Goal: Contribute content

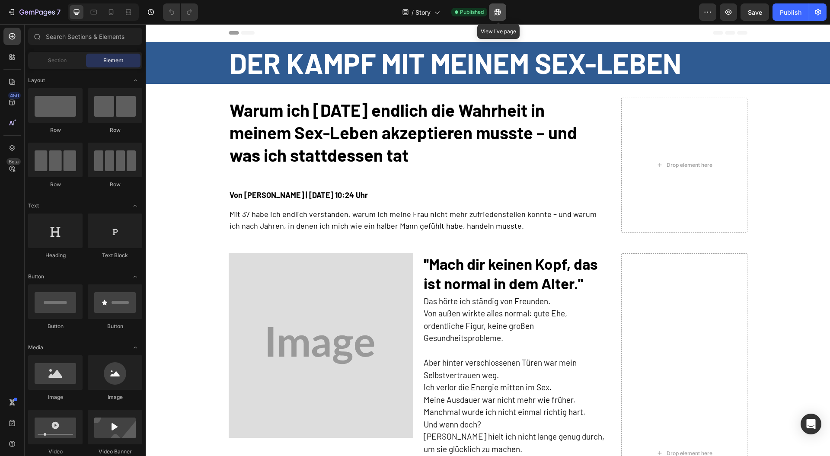
click at [494, 14] on button "button" at bounding box center [497, 11] width 17 height 17
click at [301, 328] on img at bounding box center [321, 345] width 185 height 185
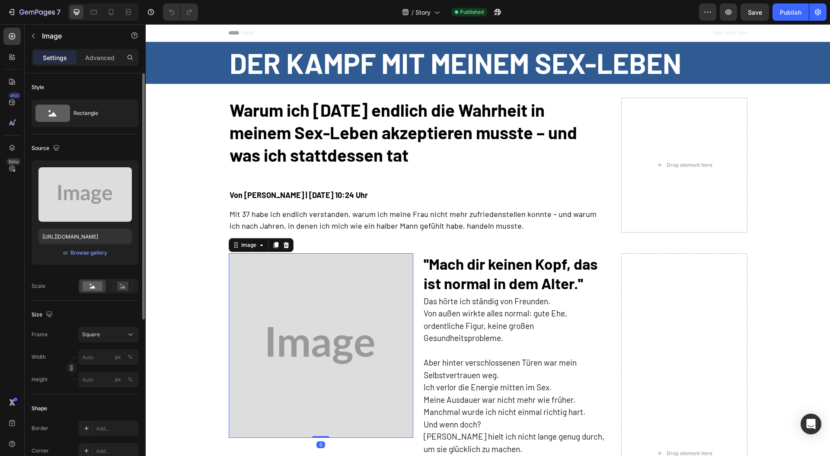
click at [92, 257] on div "or Browse gallery" at bounding box center [84, 253] width 93 height 10
click at [91, 253] on div "Browse gallery" at bounding box center [88, 253] width 37 height 8
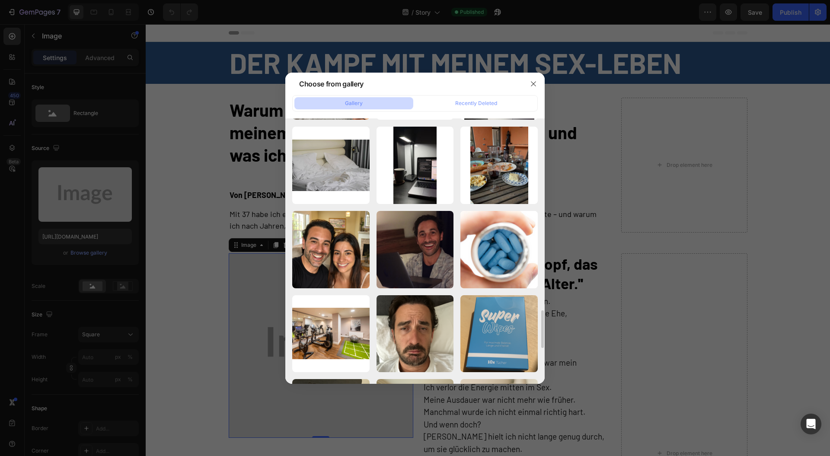
scroll to position [1518, 0]
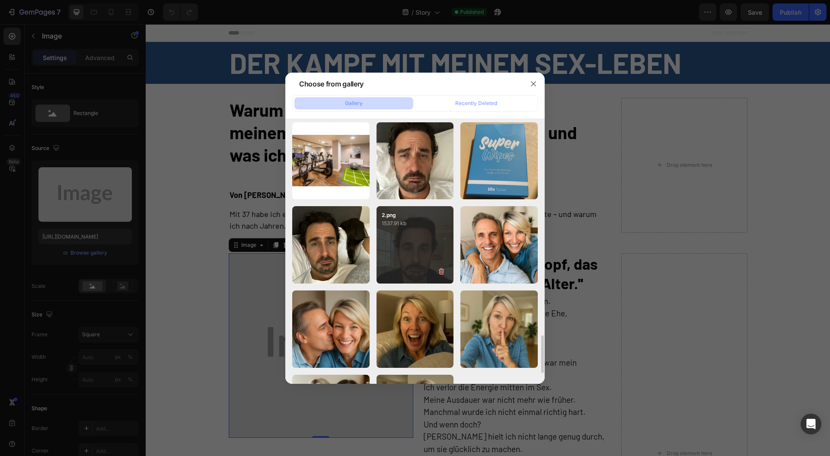
click at [400, 252] on div "2.png 1537.91 kb" at bounding box center [415, 244] width 77 height 77
type input "[URL][DOMAIN_NAME]"
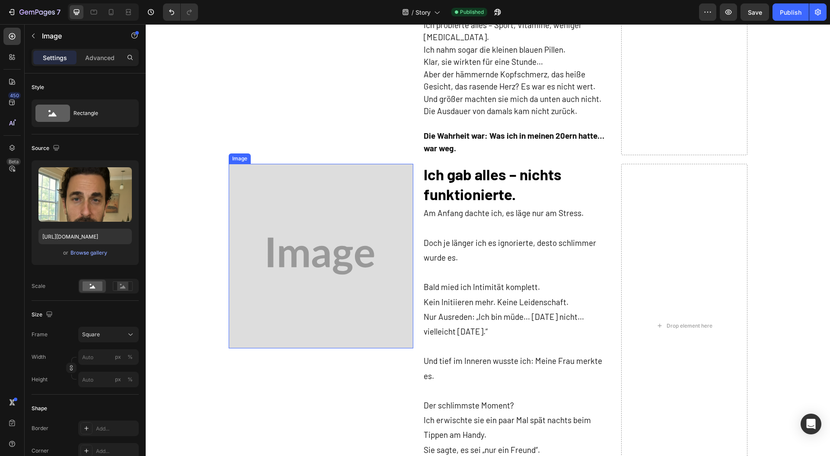
scroll to position [519, 0]
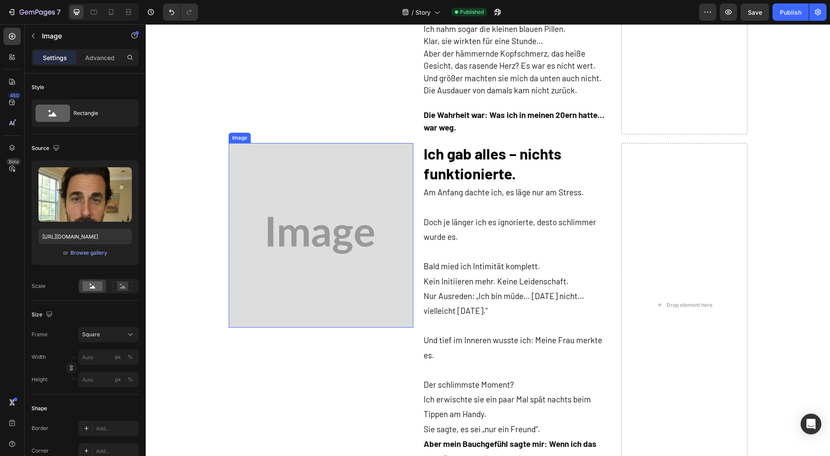
click at [355, 269] on img at bounding box center [321, 235] width 185 height 185
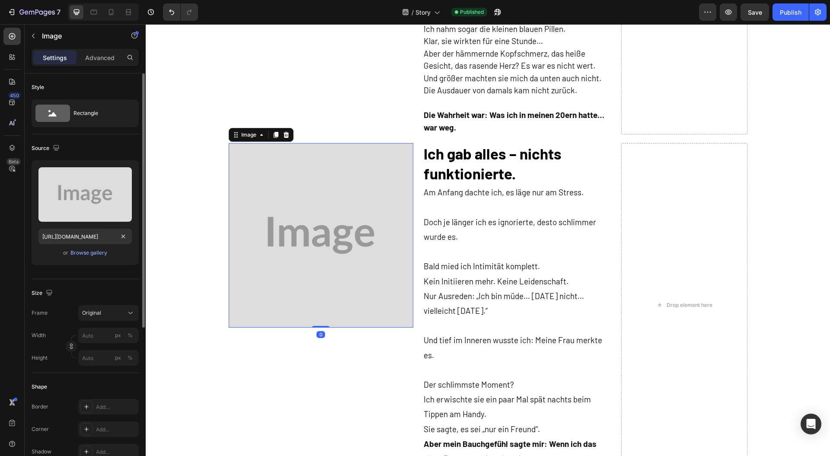
click at [82, 261] on div "Upload Image [URL][DOMAIN_NAME] or Browse gallery" at bounding box center [85, 212] width 107 height 105
click at [84, 258] on div "Upload Image [URL][DOMAIN_NAME] or Browse gallery" at bounding box center [85, 212] width 107 height 105
click at [89, 254] on div "Browse gallery" at bounding box center [88, 253] width 37 height 8
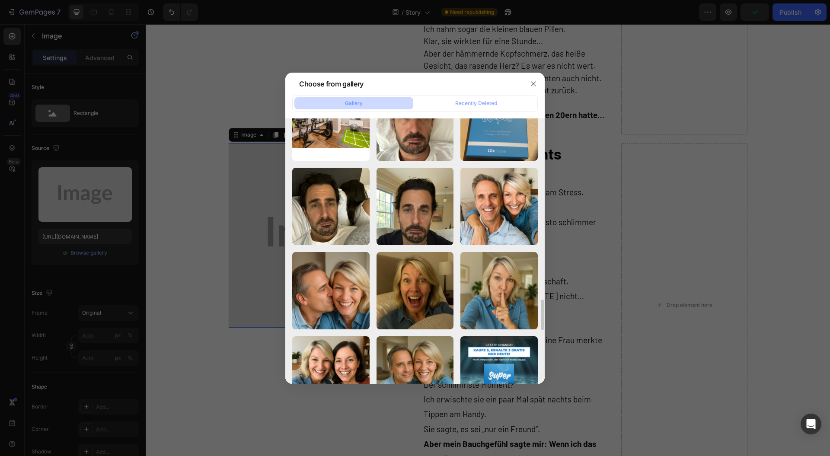
scroll to position [1499, 0]
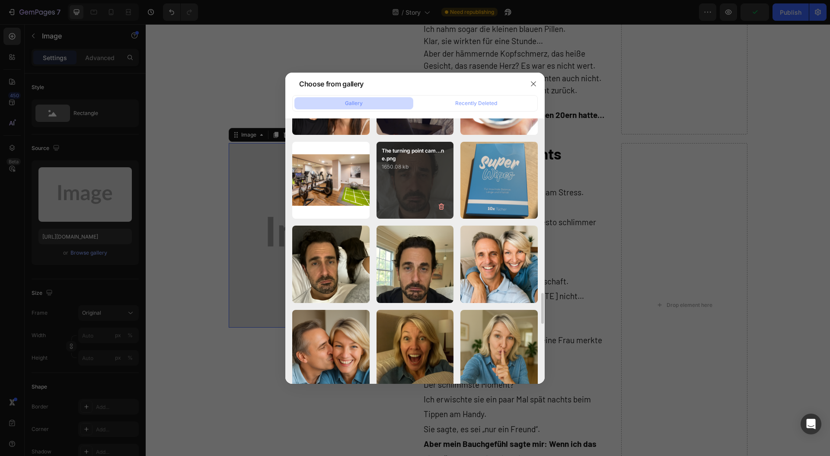
click at [387, 188] on div "The turning point cam...ne.png 1650.08 kb" at bounding box center [415, 180] width 77 height 77
type input "[URL][DOMAIN_NAME]"
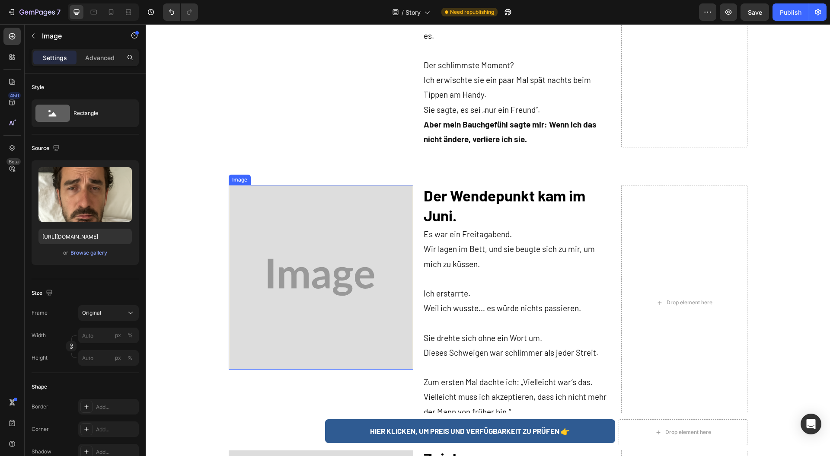
scroll to position [865, 0]
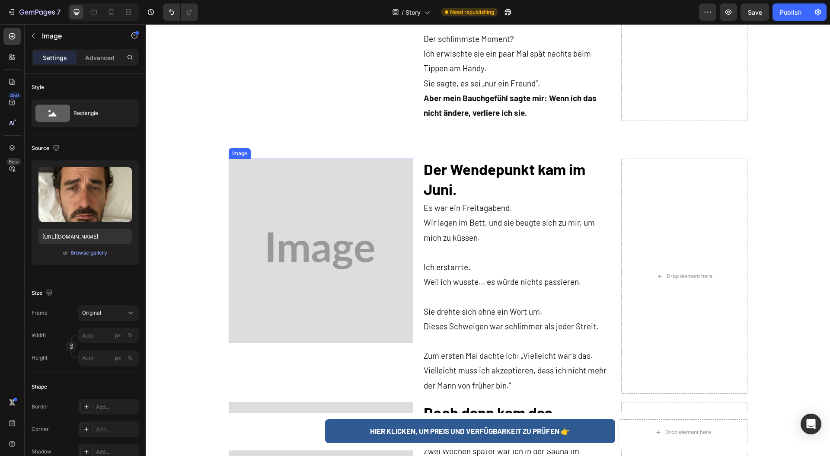
click at [305, 225] on img at bounding box center [321, 251] width 185 height 185
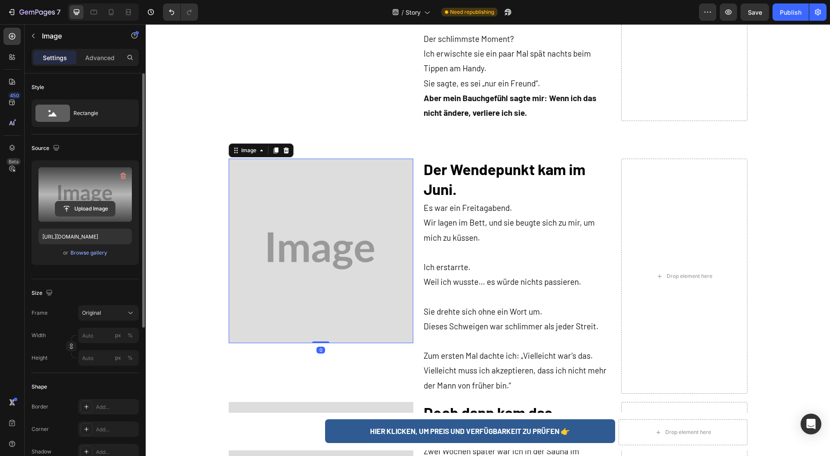
click at [72, 214] on input "file" at bounding box center [85, 209] width 60 height 15
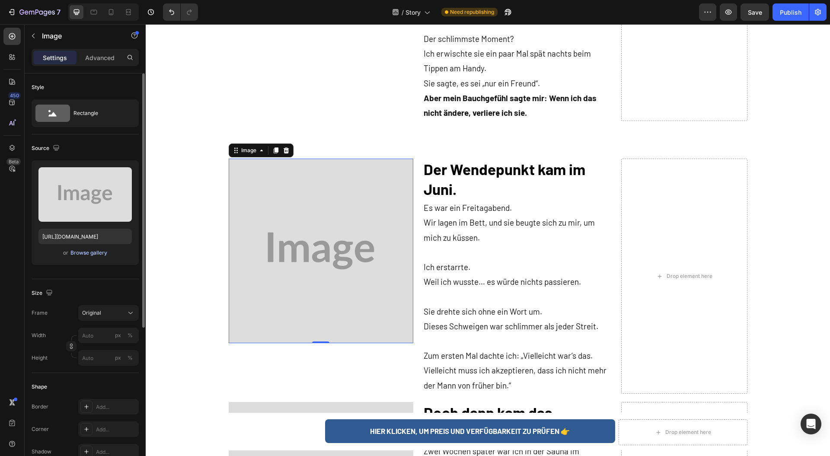
click at [92, 250] on div "Browse gallery" at bounding box center [88, 253] width 37 height 8
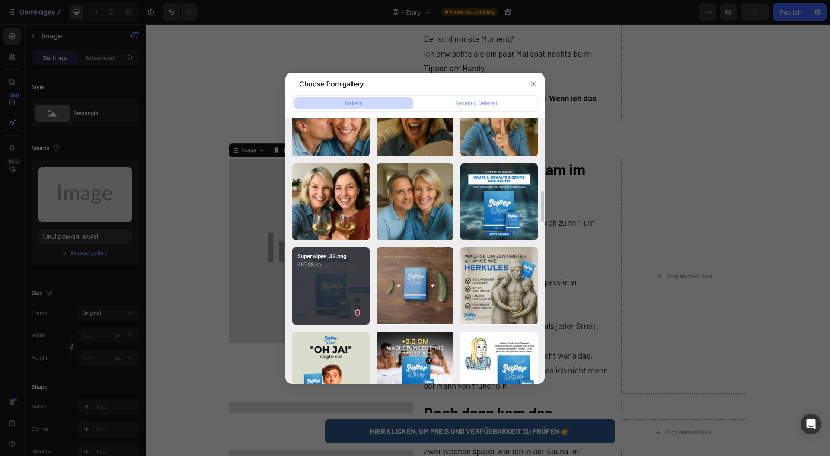
scroll to position [1614, 0]
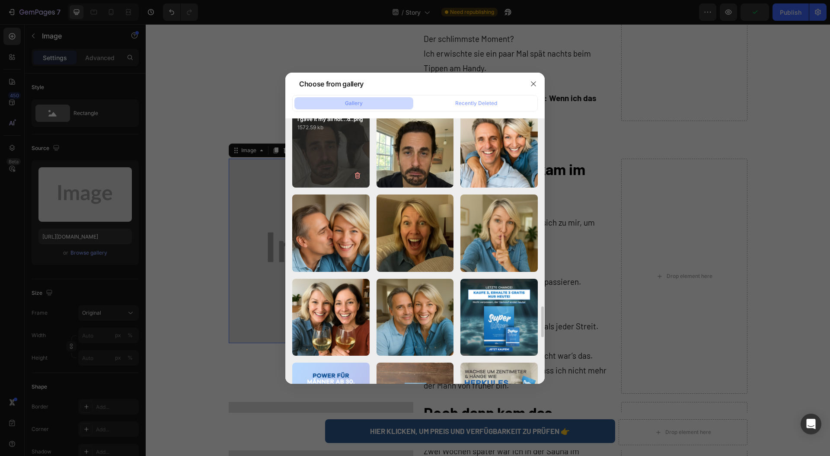
click at [323, 158] on div "I gave it my all not...d..png 1572.59 kb" at bounding box center [330, 148] width 77 height 77
type input "[URL][DOMAIN_NAME]"
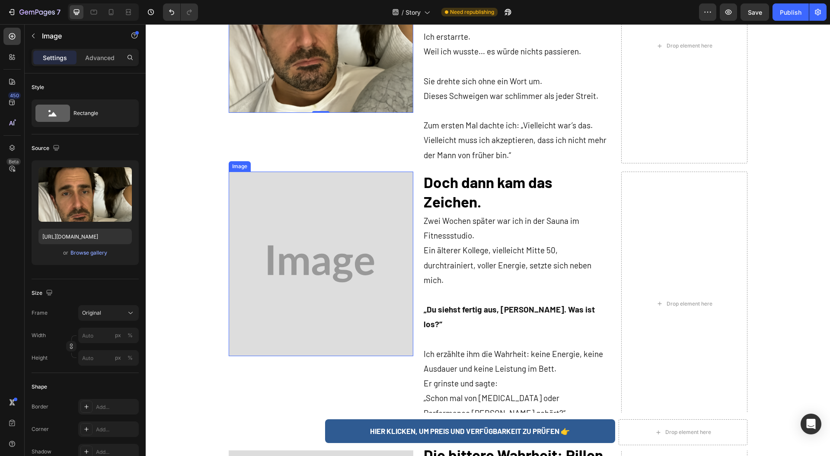
scroll to position [1211, 0]
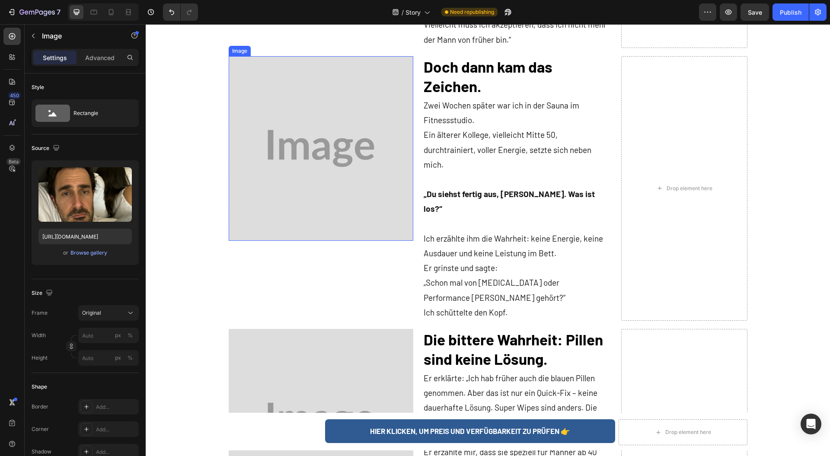
click at [273, 169] on img at bounding box center [321, 148] width 185 height 185
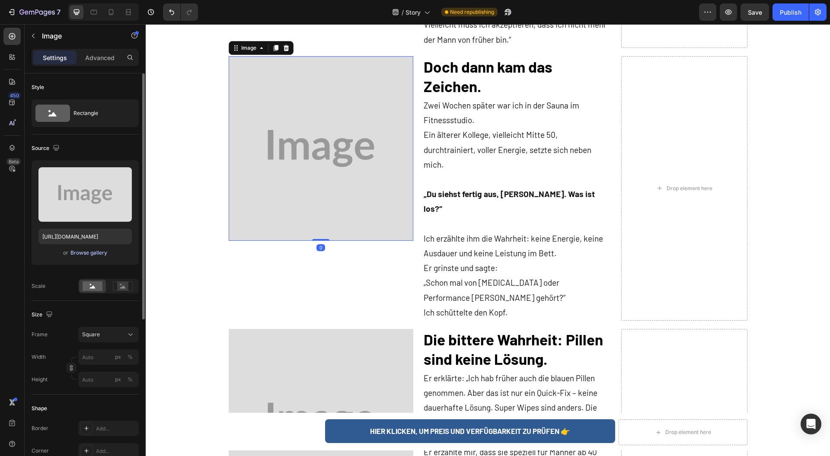
click at [81, 251] on div "Browse gallery" at bounding box center [88, 253] width 37 height 8
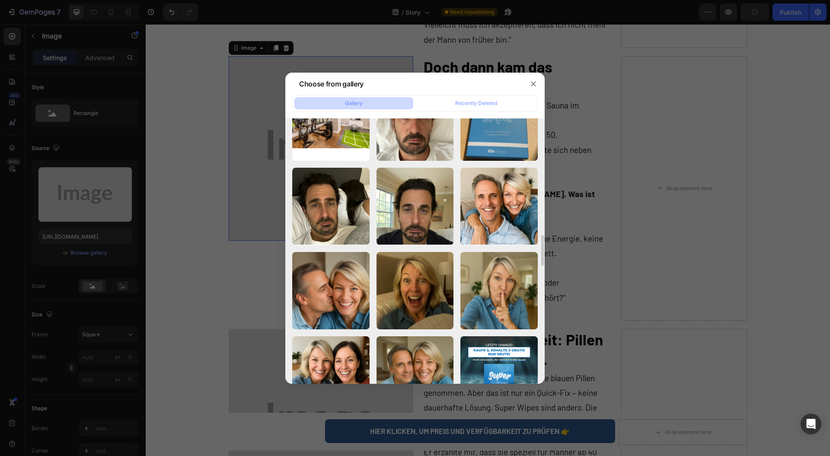
scroll to position [1499, 0]
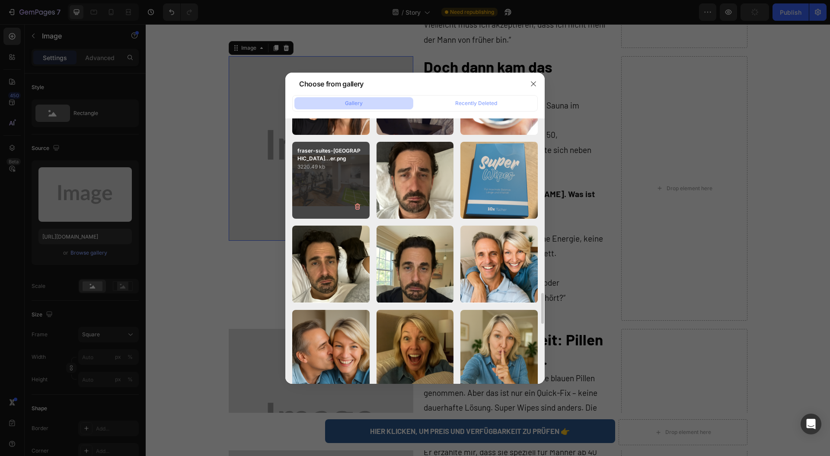
click at [317, 181] on div "fraser-suites-[GEOGRAPHIC_DATA]...er.png 3220.49 kb" at bounding box center [330, 180] width 77 height 77
type input "[URL][DOMAIN_NAME]"
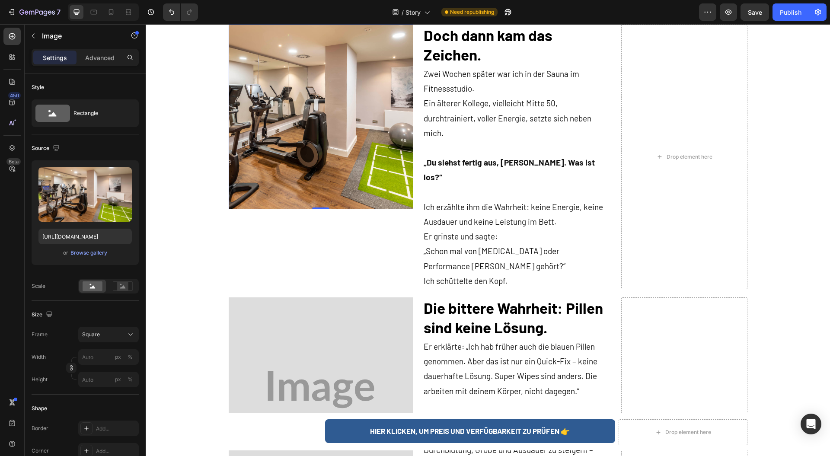
scroll to position [1326, 0]
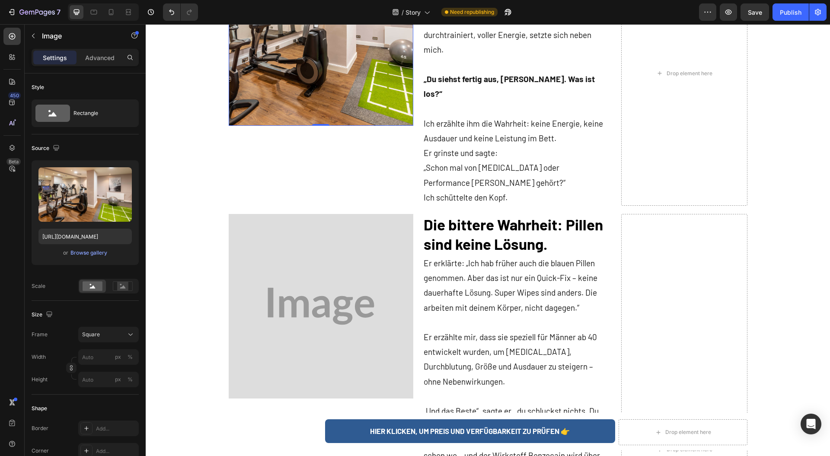
click at [285, 67] on img at bounding box center [321, 33] width 185 height 185
click at [289, 254] on img at bounding box center [321, 306] width 185 height 185
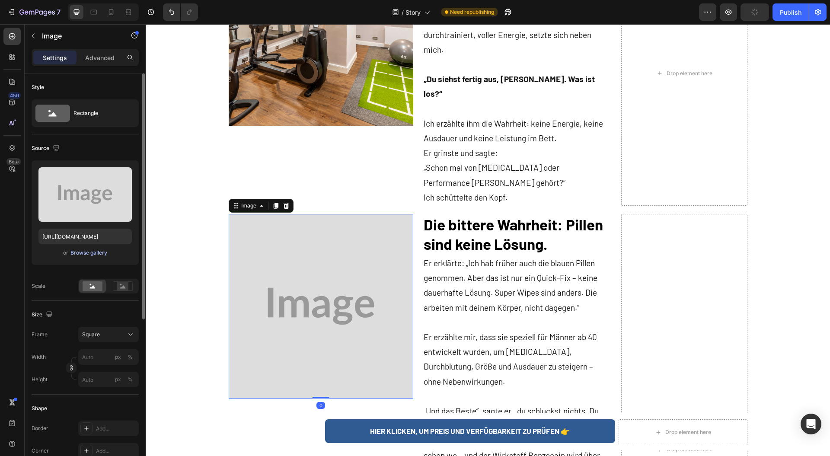
click at [83, 249] on div "Browse gallery" at bounding box center [88, 253] width 37 height 8
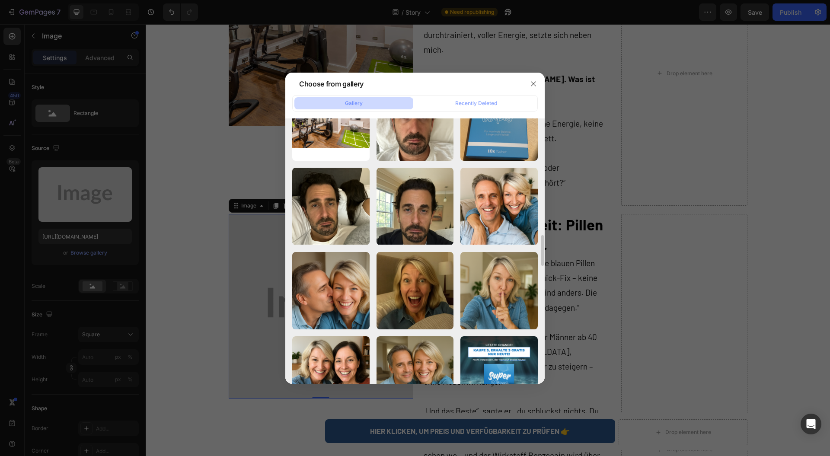
scroll to position [1441, 0]
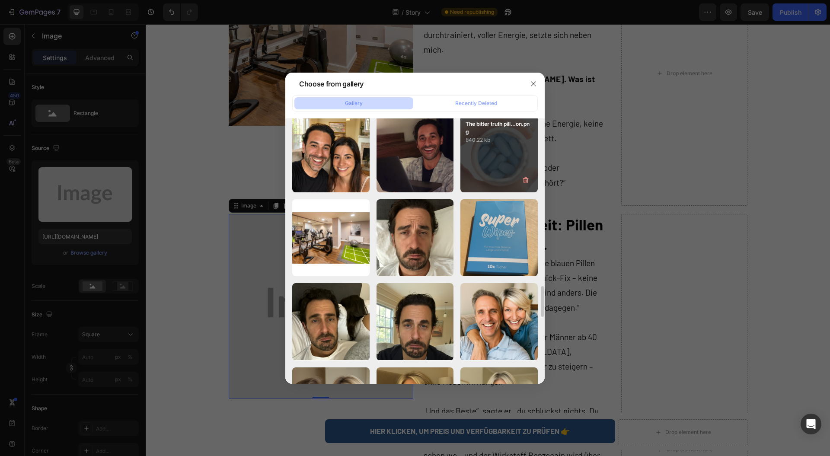
click at [470, 163] on div "The bitter truth pill...on.png 840.22 kb" at bounding box center [499, 153] width 77 height 77
type input "[URL][DOMAIN_NAME]"
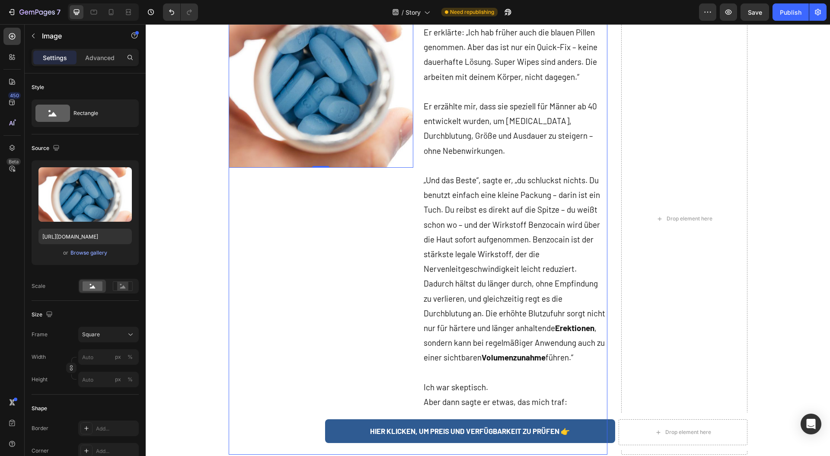
scroll to position [1730, 0]
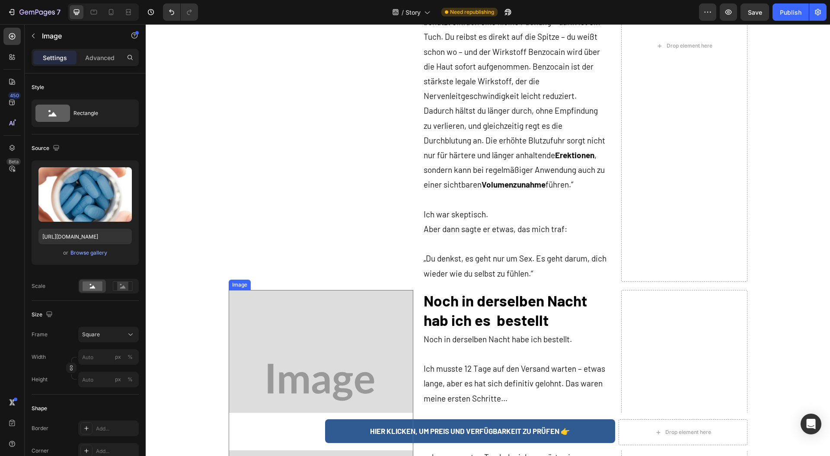
click at [271, 321] on img at bounding box center [321, 382] width 185 height 185
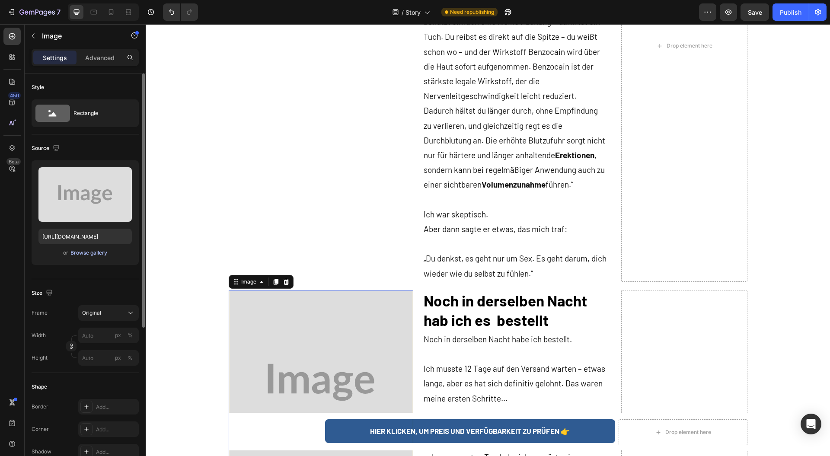
click at [78, 256] on div "Browse gallery" at bounding box center [88, 253] width 37 height 8
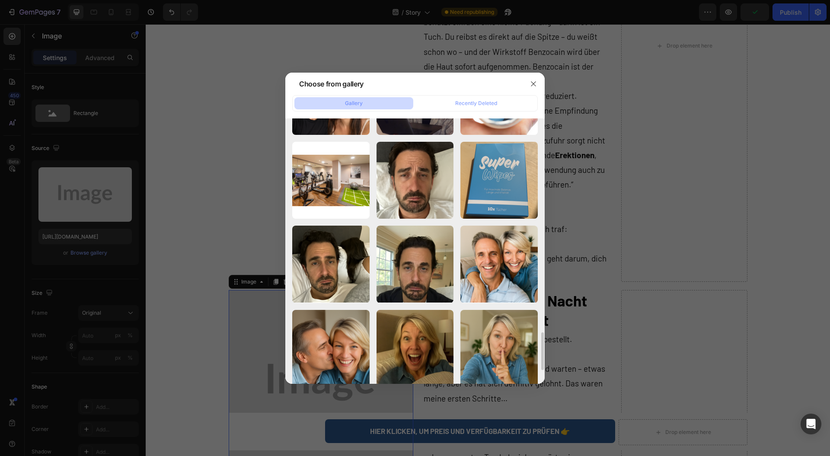
scroll to position [1326, 0]
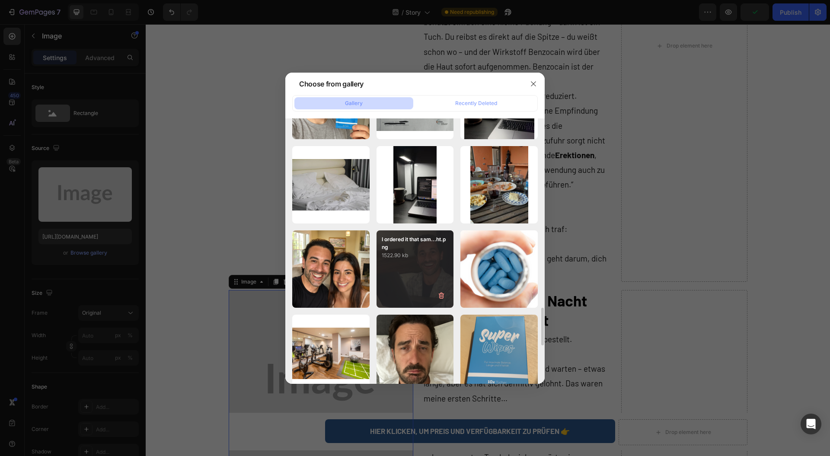
click at [390, 262] on div "I ordered it that sam...ht.png 1522.90 kb" at bounding box center [415, 268] width 77 height 77
type input "[URL][DOMAIN_NAME]"
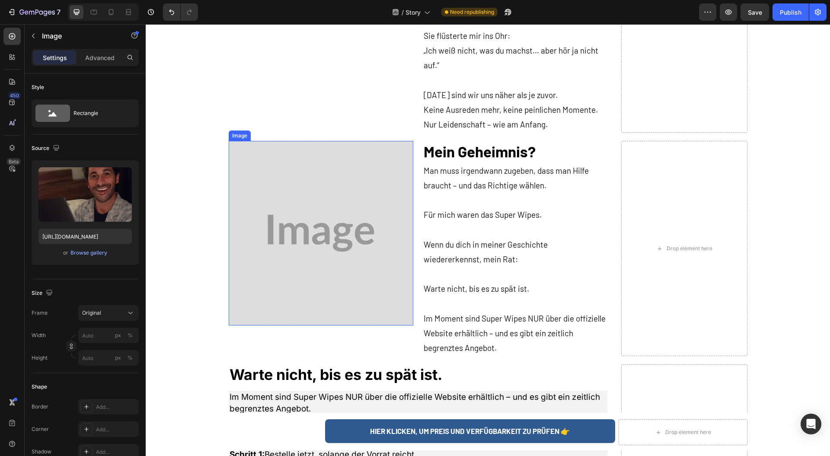
scroll to position [2422, 0]
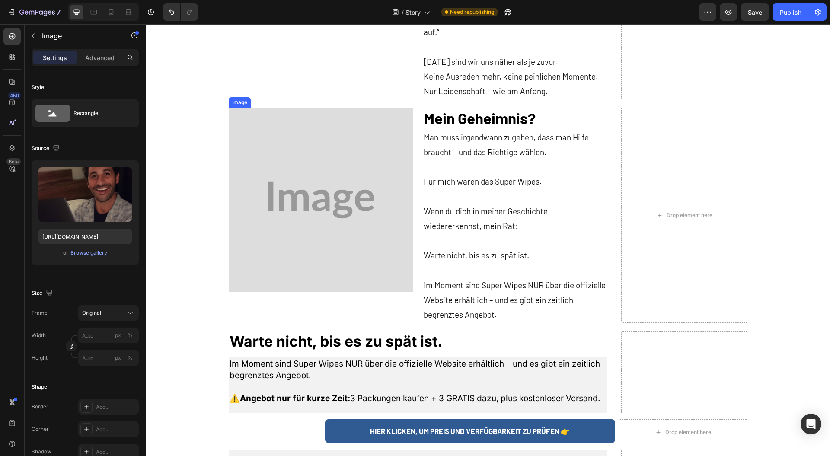
click at [287, 237] on img at bounding box center [321, 200] width 185 height 185
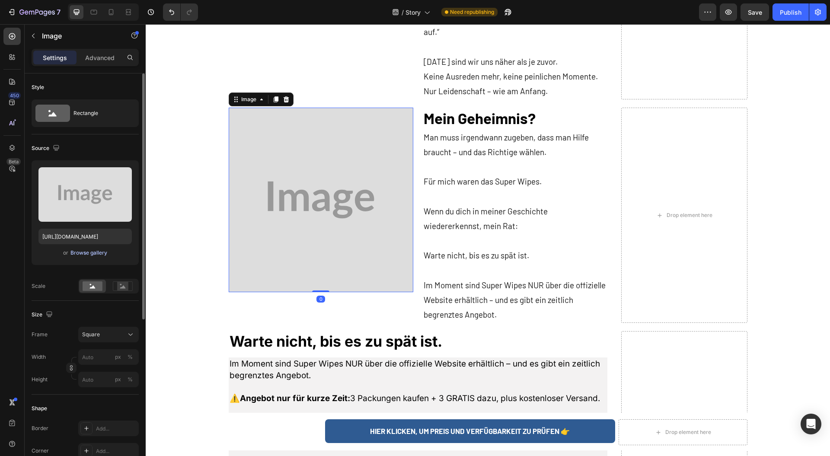
click at [84, 251] on div "Browse gallery" at bounding box center [88, 253] width 37 height 8
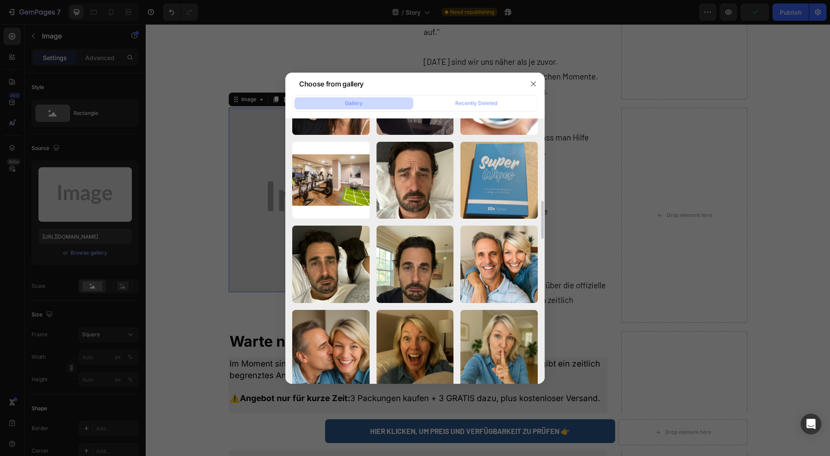
scroll to position [1326, 0]
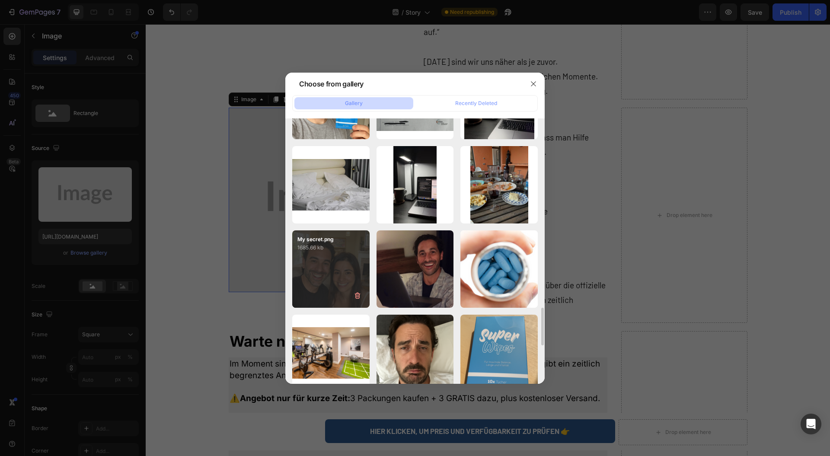
click at [320, 278] on div "My secret.png 1685.66 kb" at bounding box center [330, 268] width 77 height 77
type input "[URL][DOMAIN_NAME]"
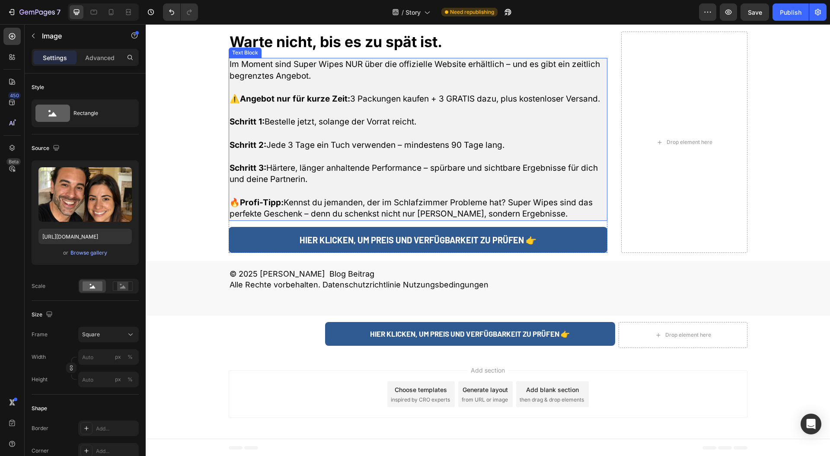
scroll to position [2491, 0]
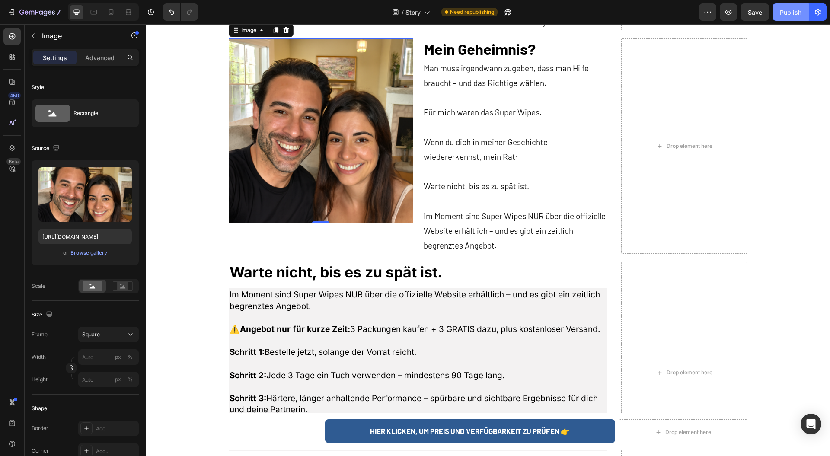
click at [783, 11] on div "Publish" at bounding box center [791, 12] width 22 height 9
